Goal: Task Accomplishment & Management: Manage account settings

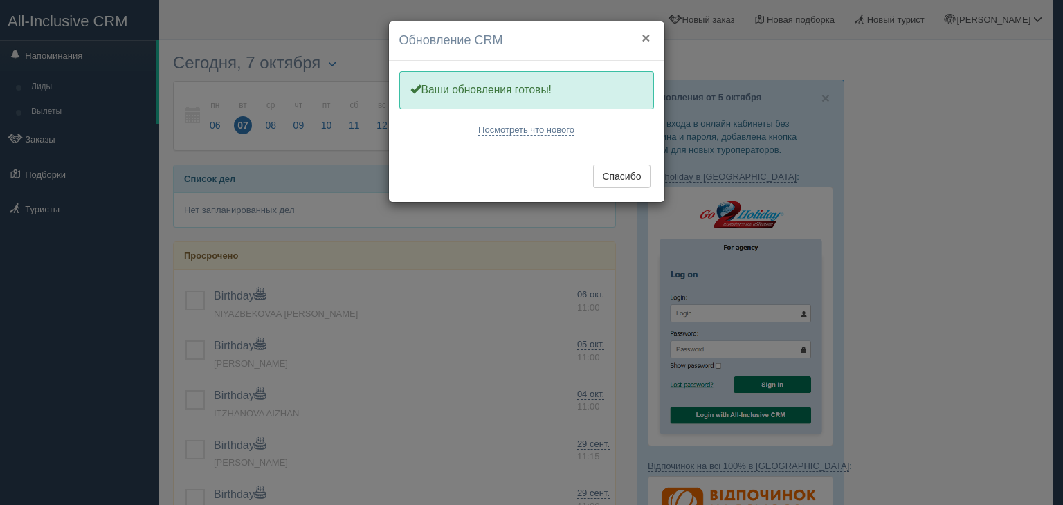
click at [646, 34] on button "×" at bounding box center [646, 37] width 8 height 15
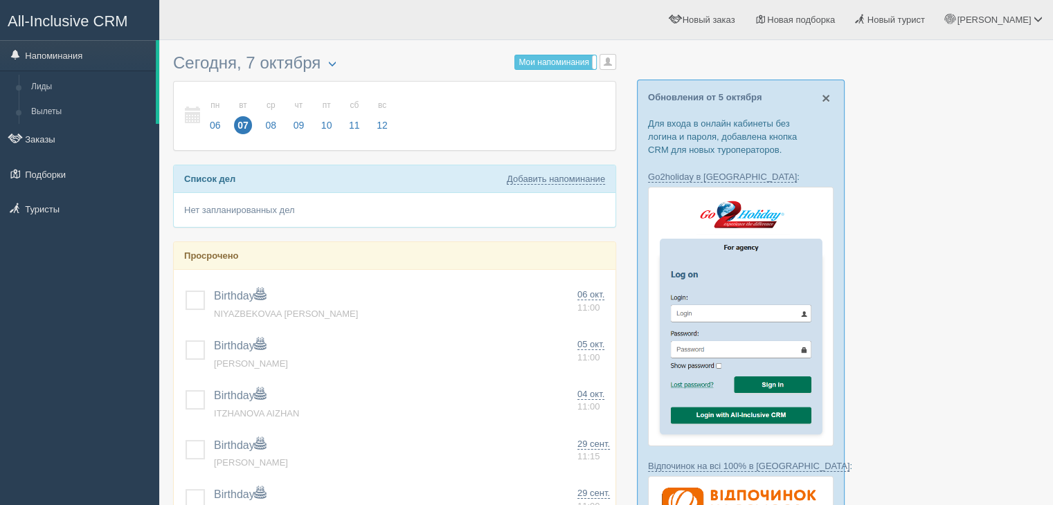
click at [827, 97] on span "×" at bounding box center [826, 98] width 8 height 16
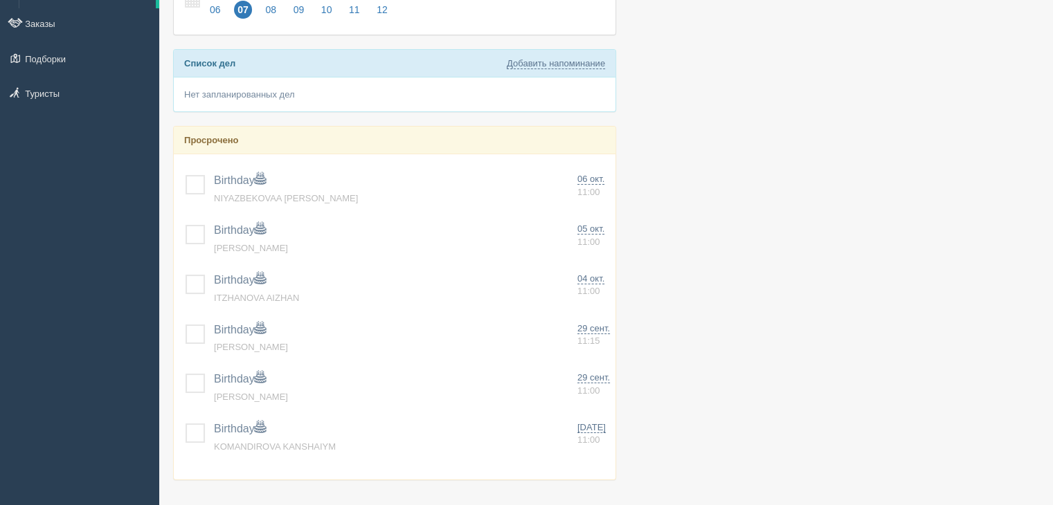
scroll to position [138, 0]
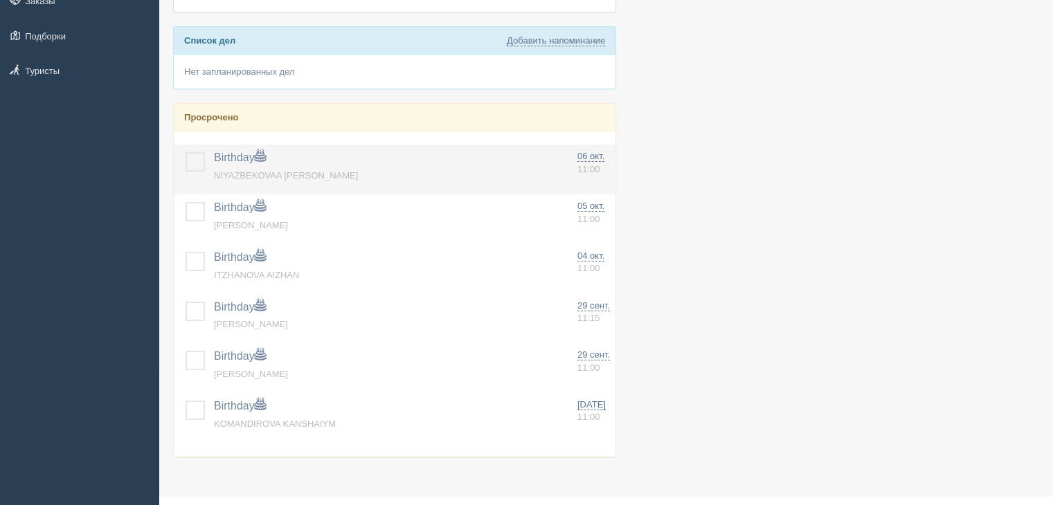
click at [205, 161] on td at bounding box center [191, 170] width 35 height 50
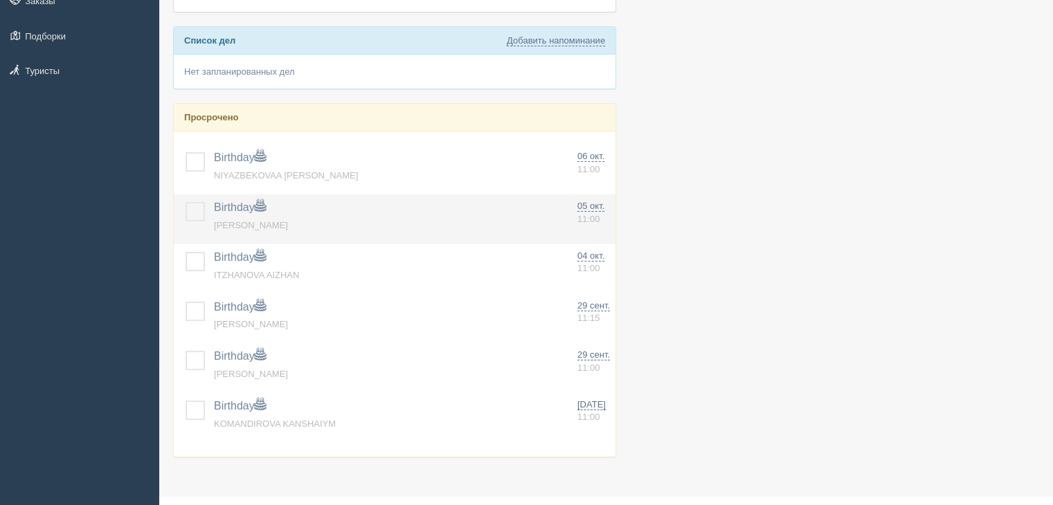
click at [186, 202] on label at bounding box center [186, 202] width 0 height 0
click at [0, 0] on input "checkbox" at bounding box center [0, 0] width 0 height 0
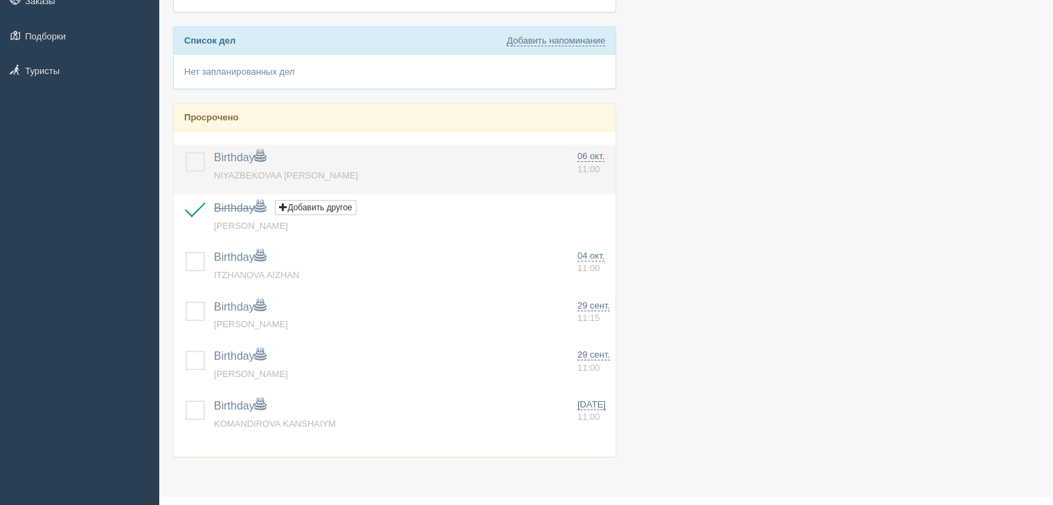
click at [186, 152] on label at bounding box center [186, 152] width 0 height 0
click at [0, 0] on input "checkbox" at bounding box center [0, 0] width 0 height 0
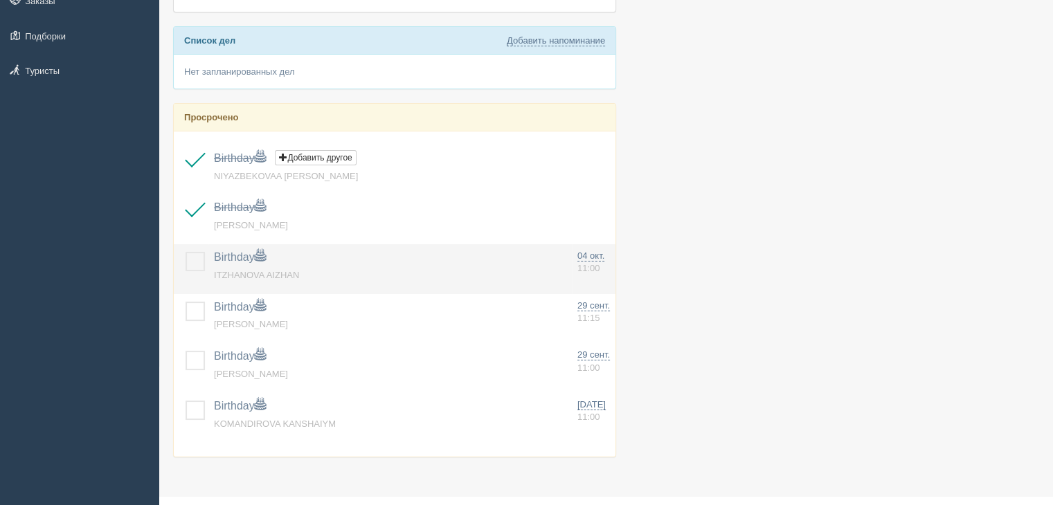
click at [186, 252] on label at bounding box center [186, 252] width 0 height 0
click at [0, 0] on input "checkbox" at bounding box center [0, 0] width 0 height 0
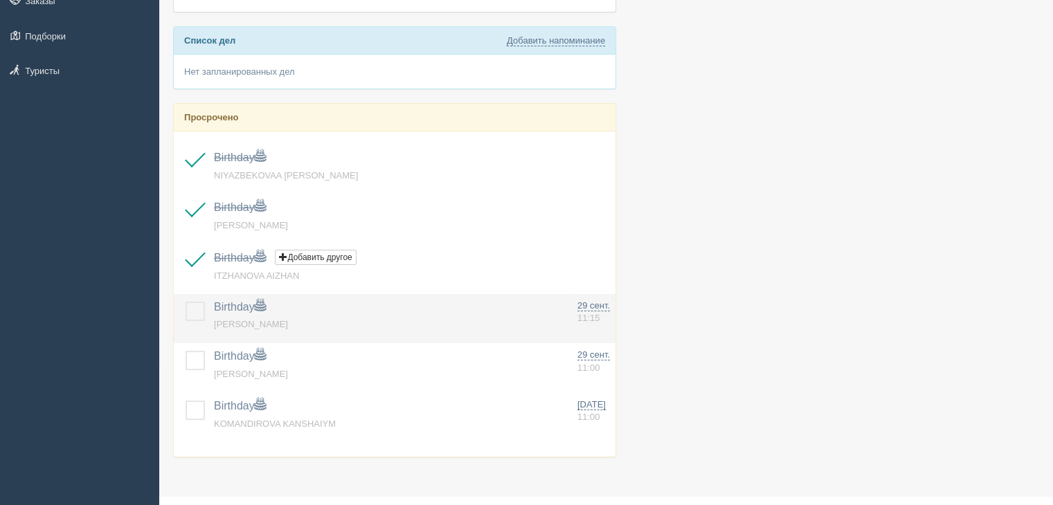
click at [186, 302] on label at bounding box center [186, 302] width 0 height 0
click at [0, 0] on input "checkbox" at bounding box center [0, 0] width 0 height 0
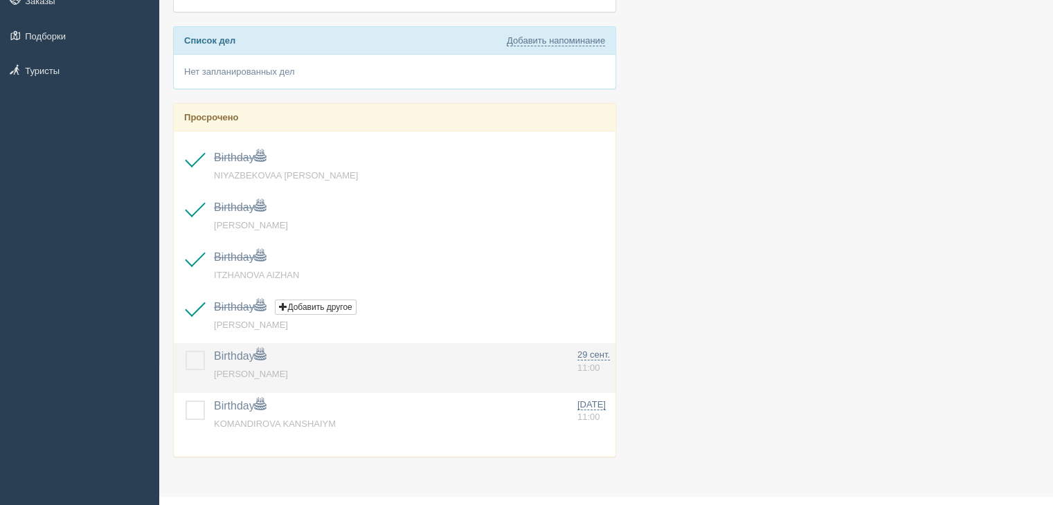
click at [186, 351] on label at bounding box center [186, 351] width 0 height 0
click at [0, 0] on input "checkbox" at bounding box center [0, 0] width 0 height 0
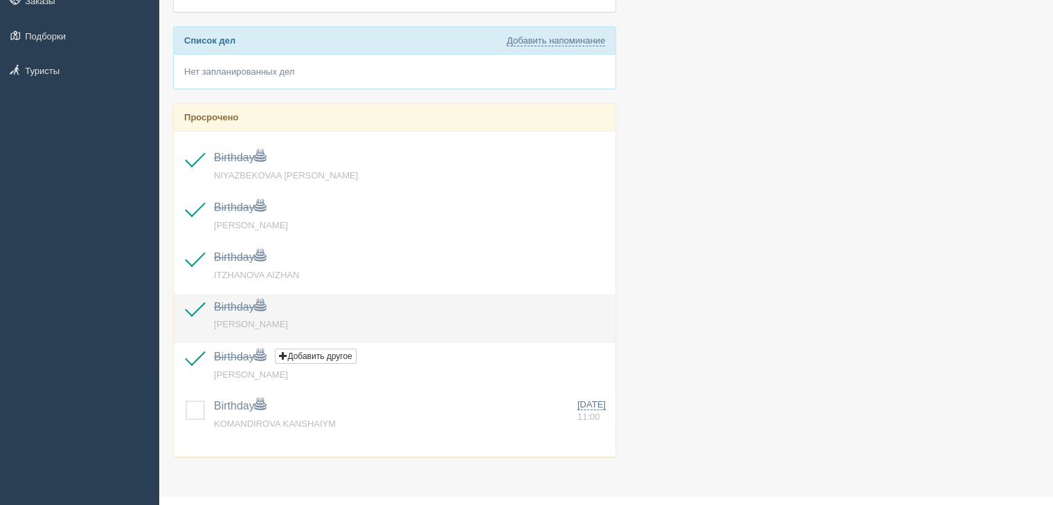
drag, startPoint x: 197, startPoint y: 411, endPoint x: 316, endPoint y: 304, distance: 159.8
click at [186, 401] on label at bounding box center [186, 401] width 0 height 0
click at [0, 0] on input "checkbox" at bounding box center [0, 0] width 0 height 0
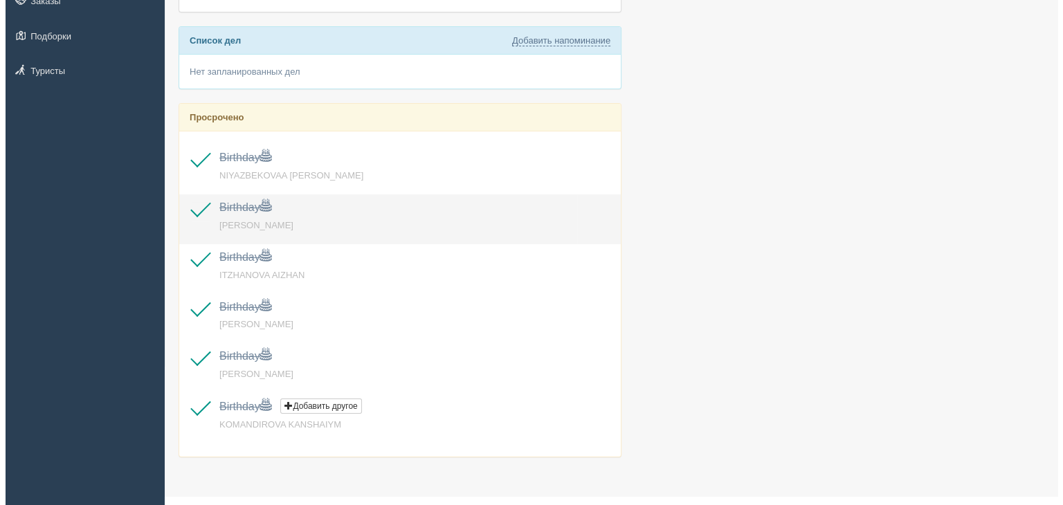
scroll to position [0, 0]
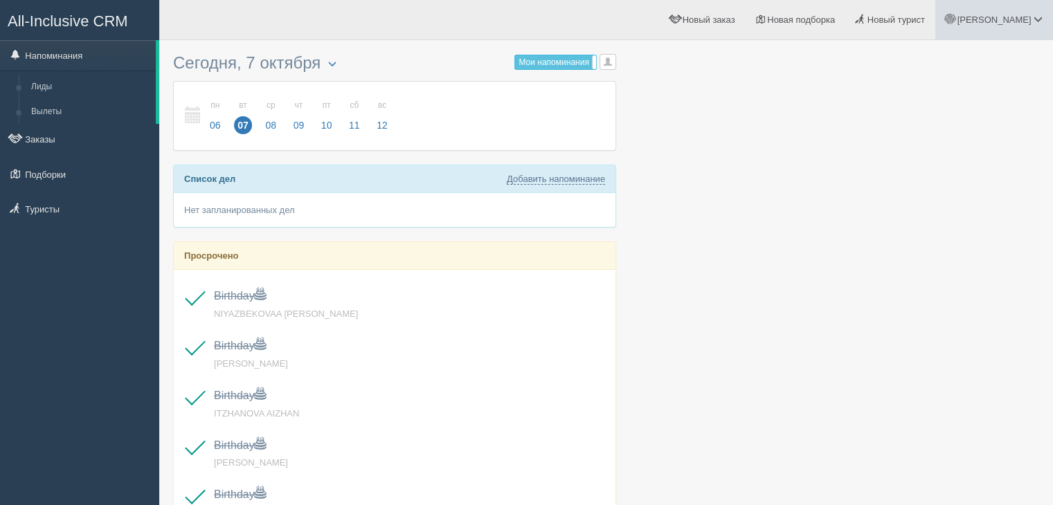
click at [1024, 17] on span "[PERSON_NAME]" at bounding box center [994, 20] width 74 height 10
click at [953, 177] on link "Выход" at bounding box center [976, 180] width 151 height 30
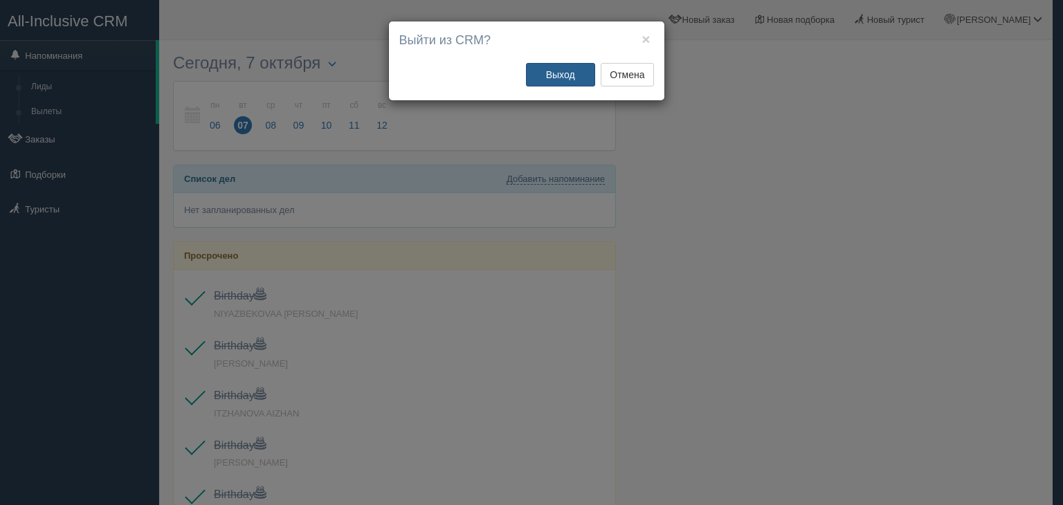
click at [561, 78] on button "Выход" at bounding box center [560, 75] width 69 height 24
